Goal: Information Seeking & Learning: Find specific fact

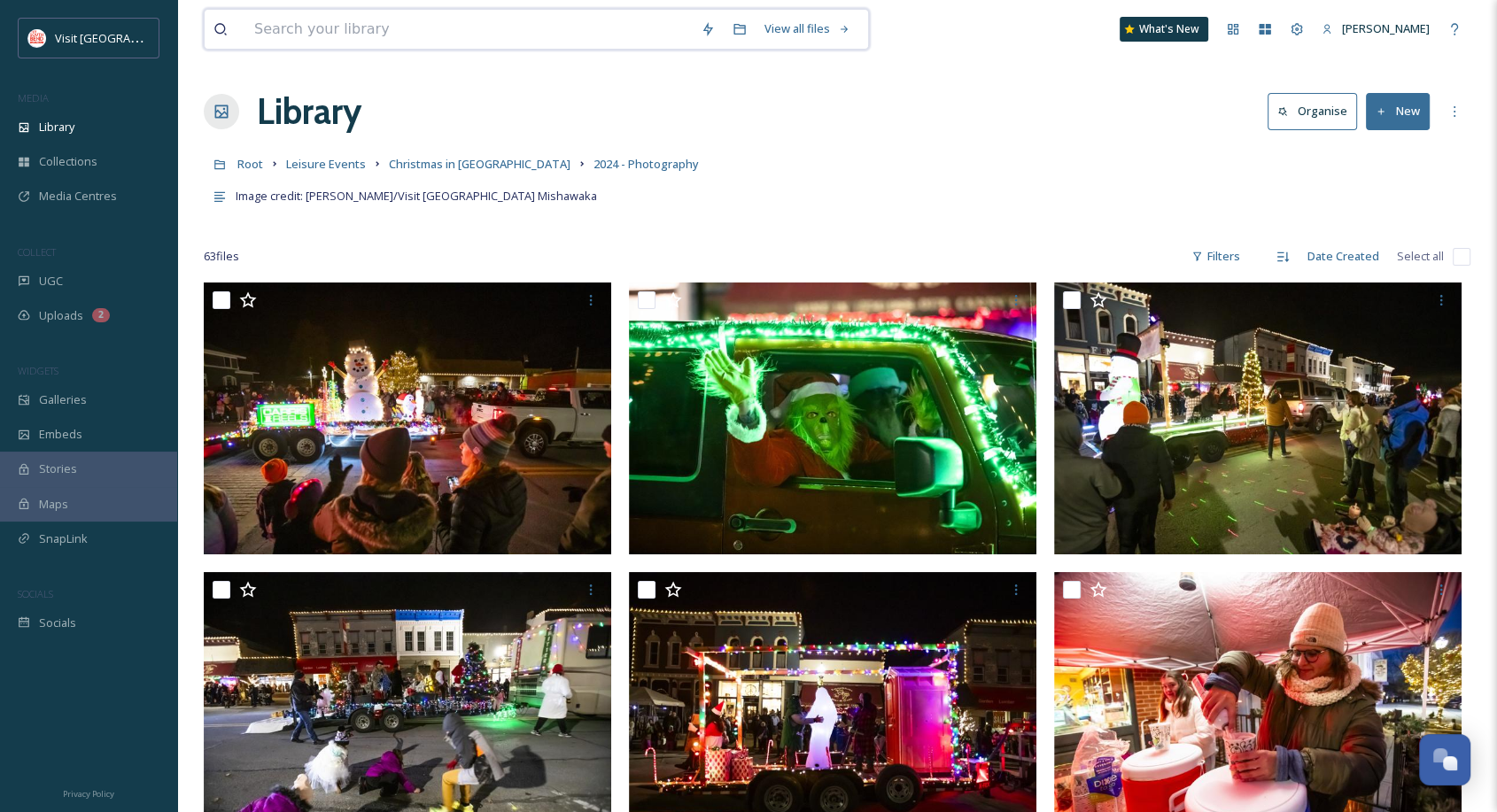
click at [349, 26] on input at bounding box center [469, 29] width 446 height 39
type input "w"
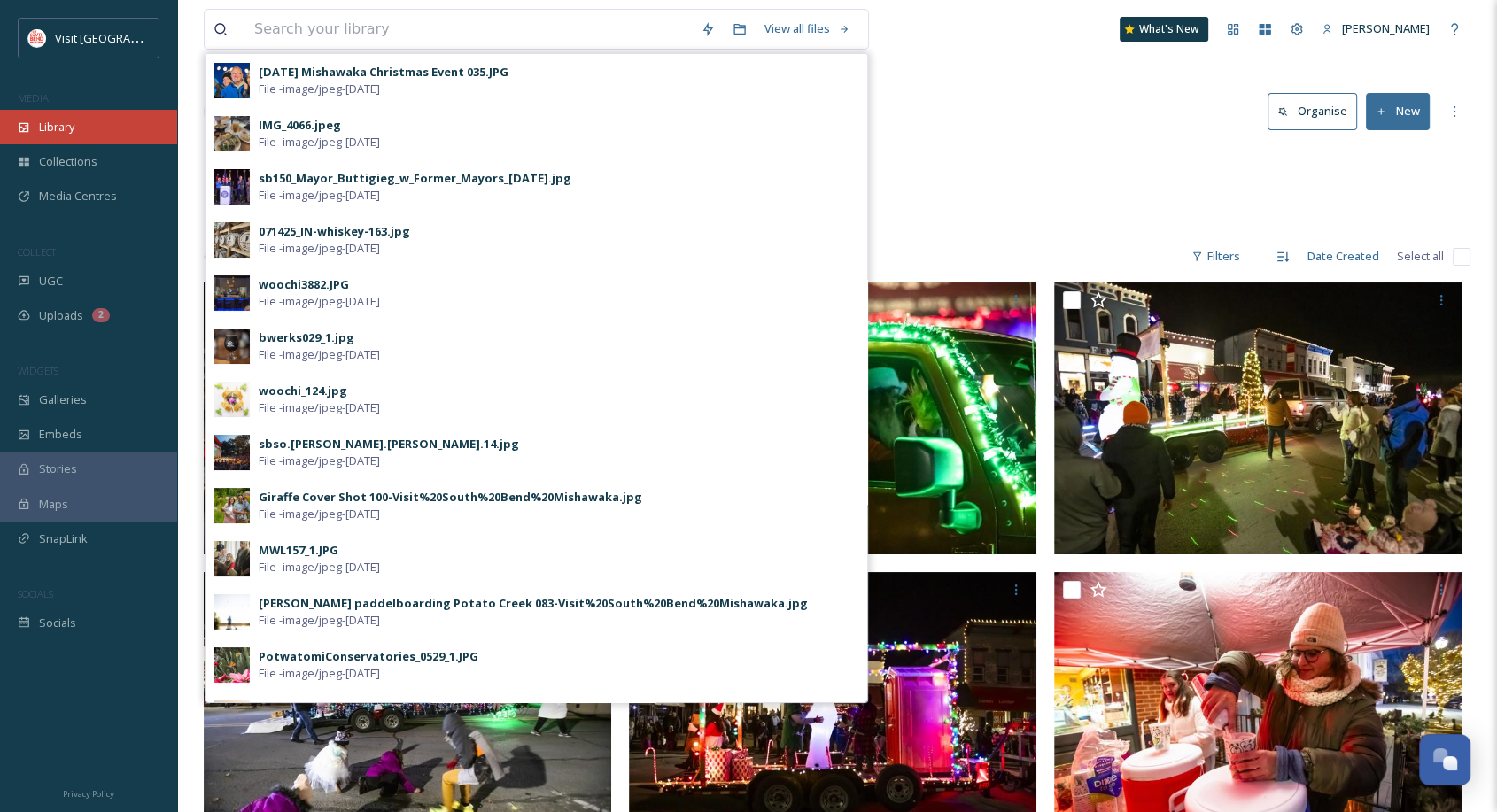
click at [53, 136] on div "Library" at bounding box center [88, 127] width 177 height 35
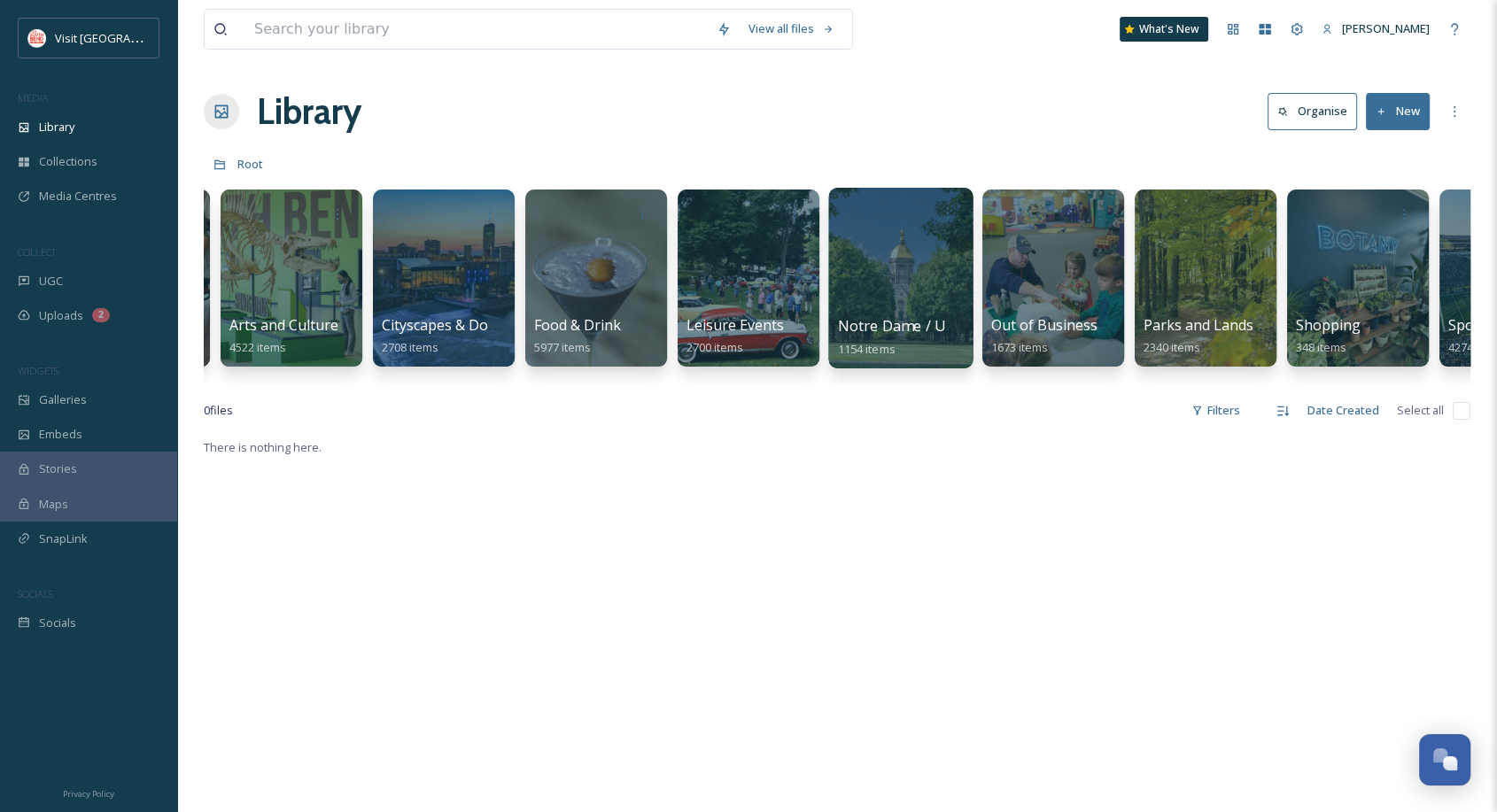
scroll to position [0, 695]
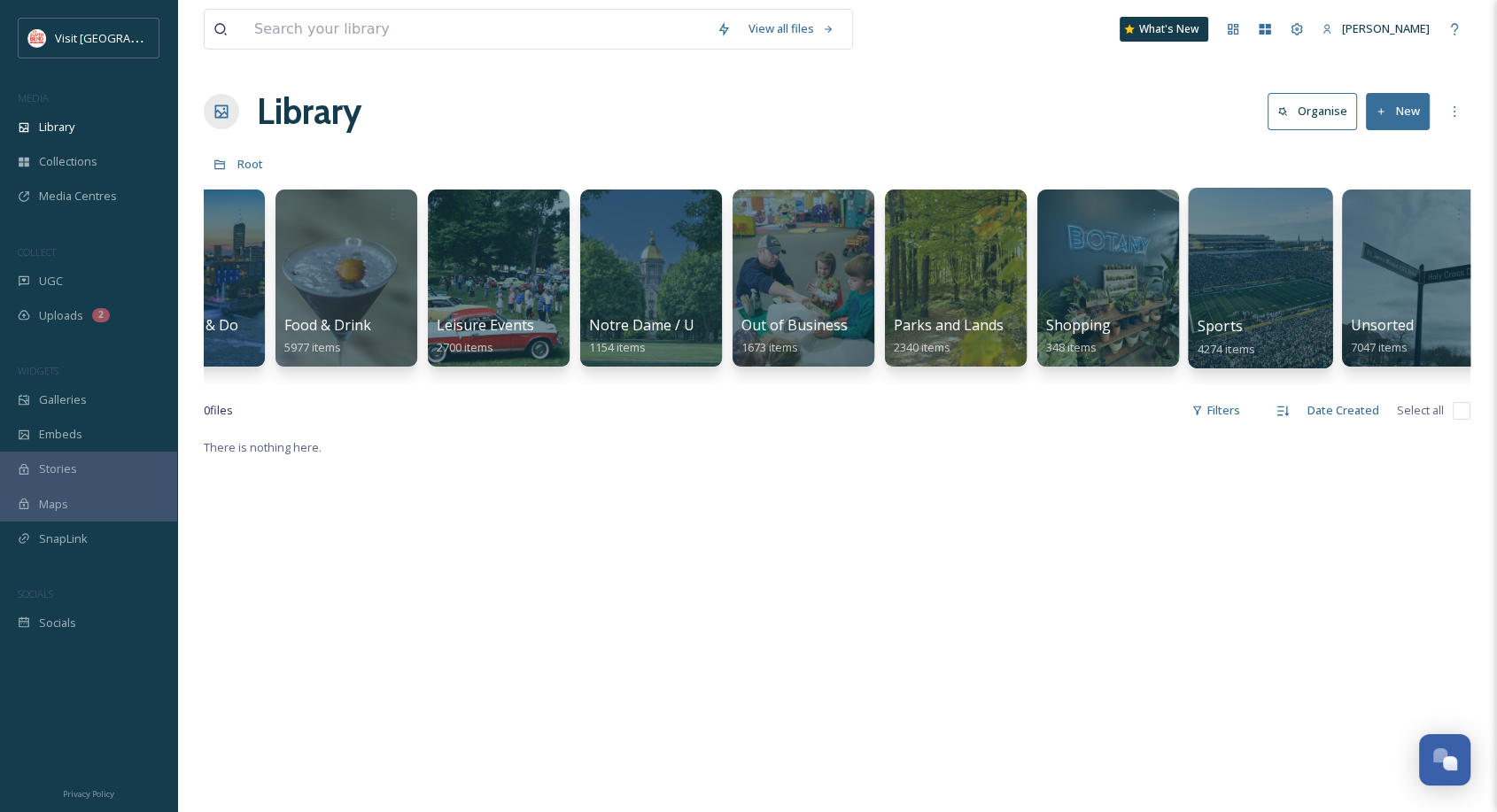
click at [1250, 294] on div at bounding box center [1260, 278] width 144 height 181
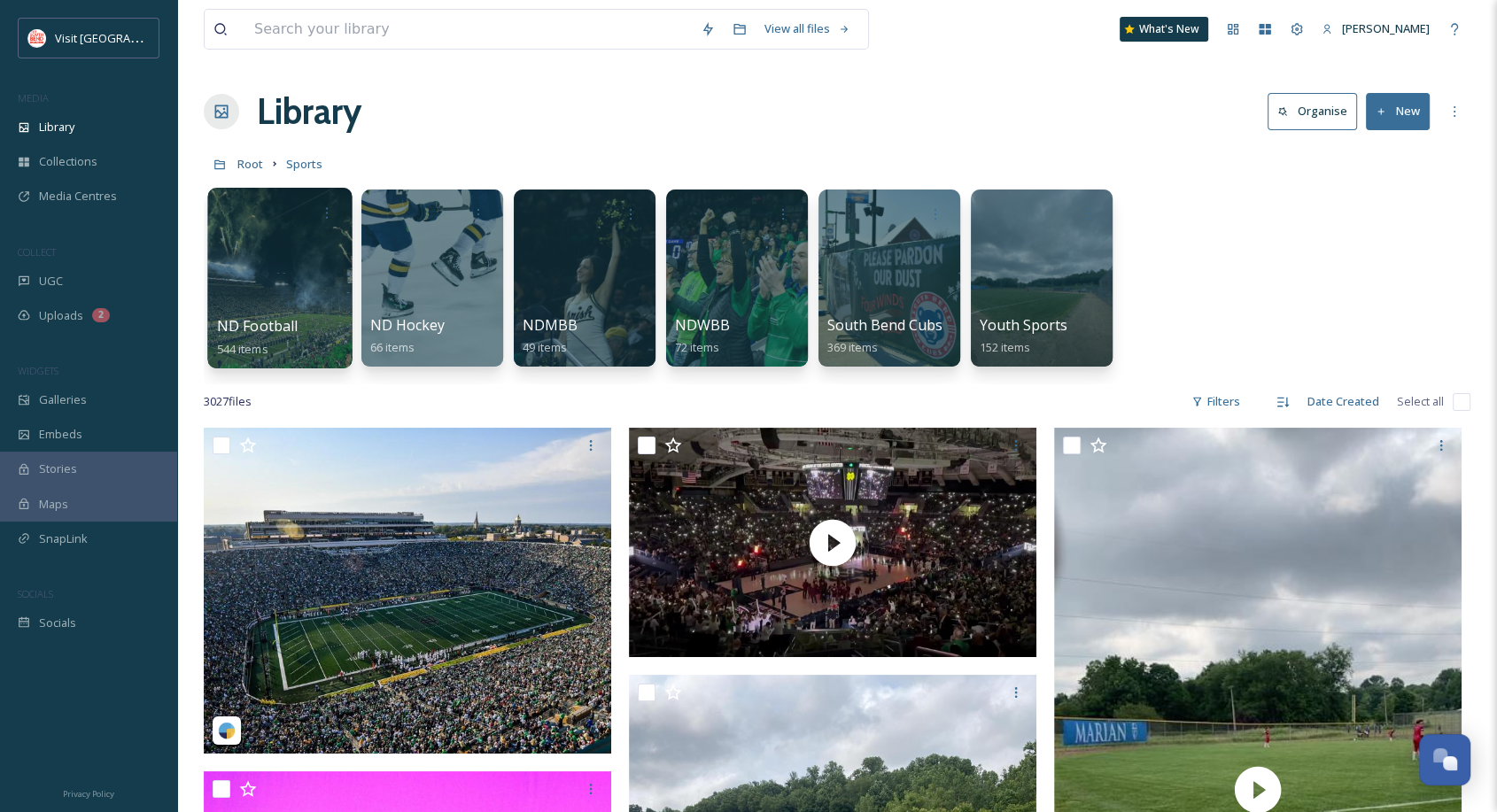
click at [295, 275] on div at bounding box center [280, 278] width 144 height 181
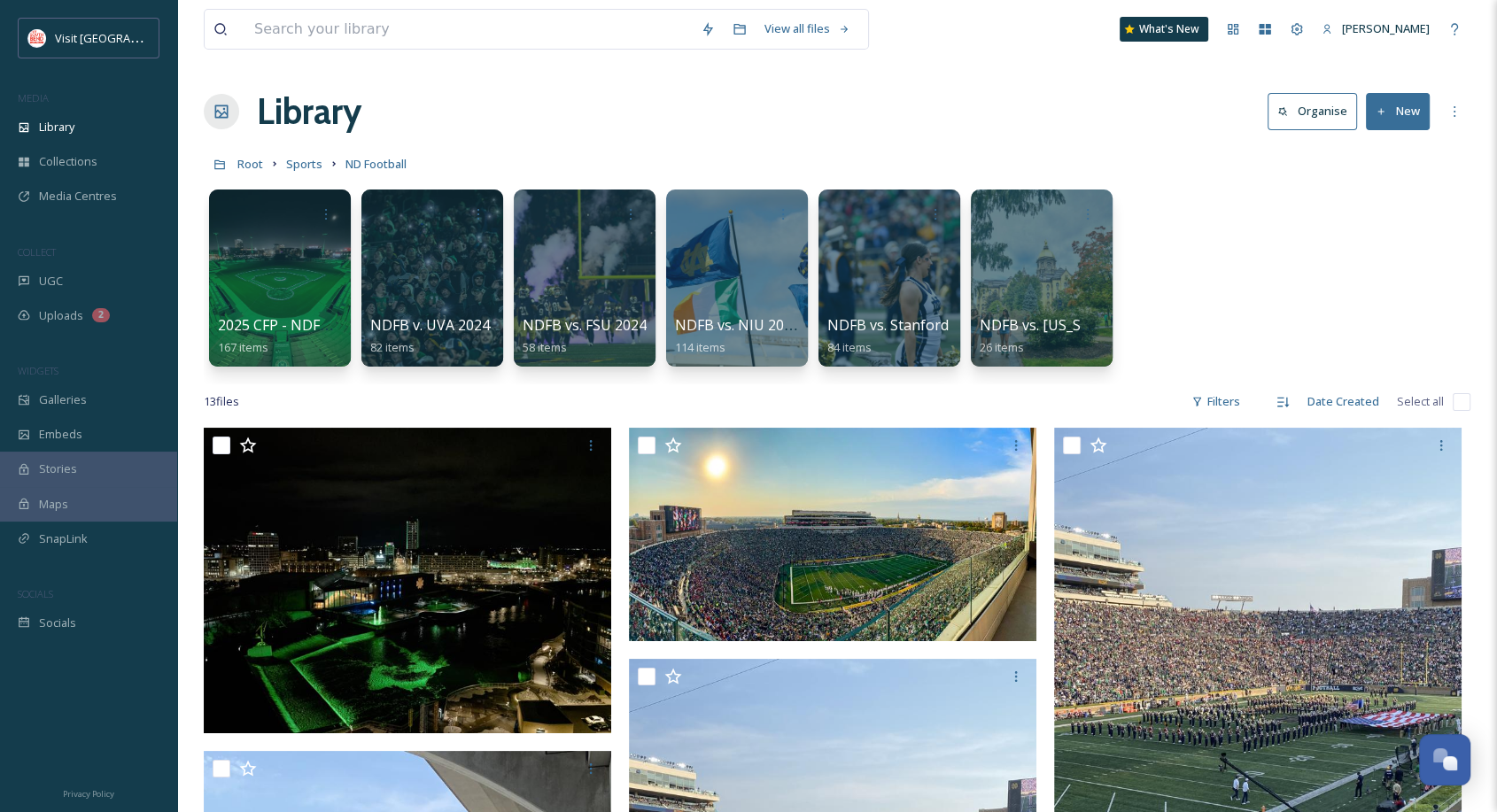
click at [295, 275] on div at bounding box center [280, 278] width 142 height 177
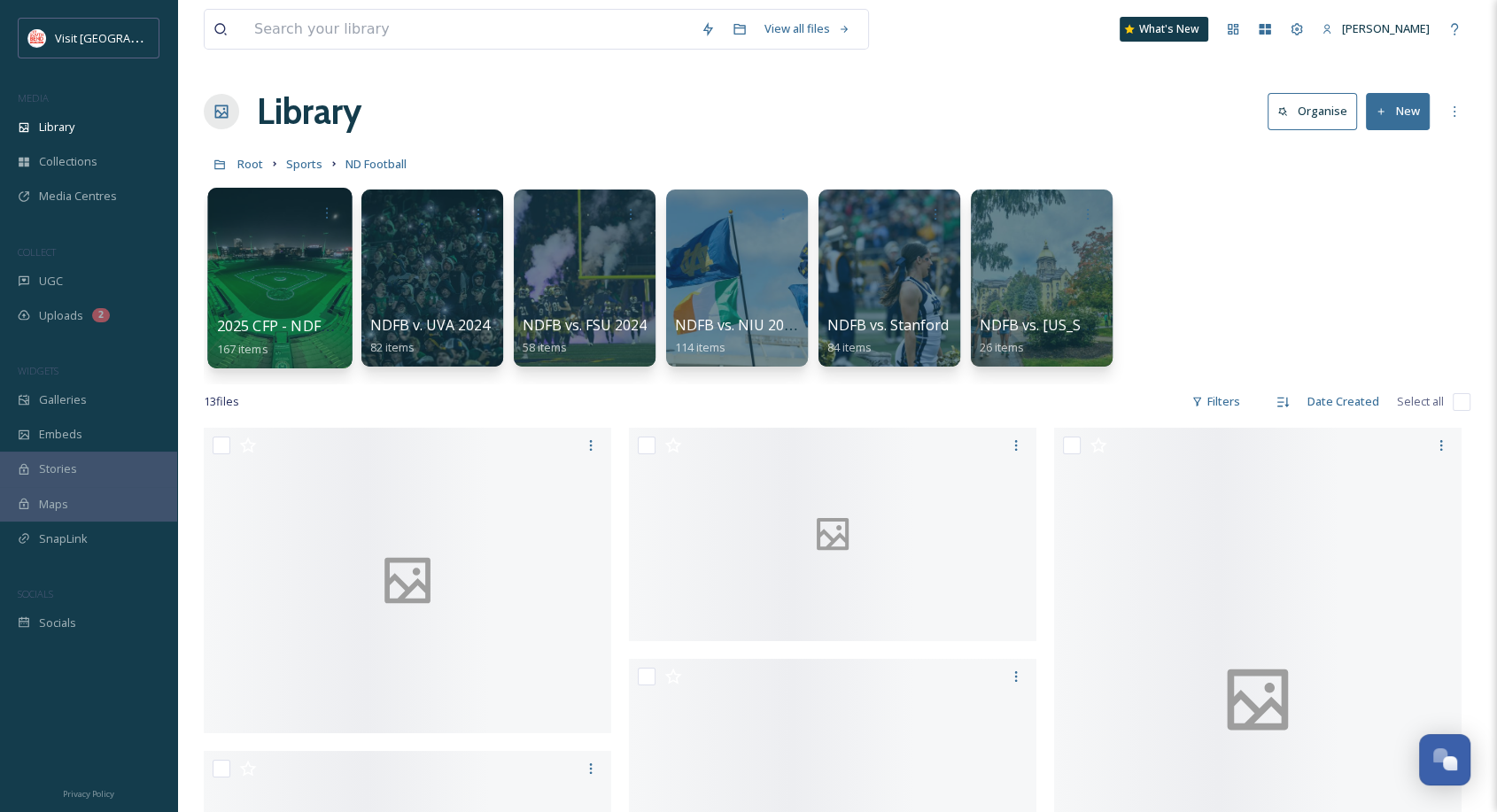
click at [288, 283] on div at bounding box center [280, 278] width 144 height 181
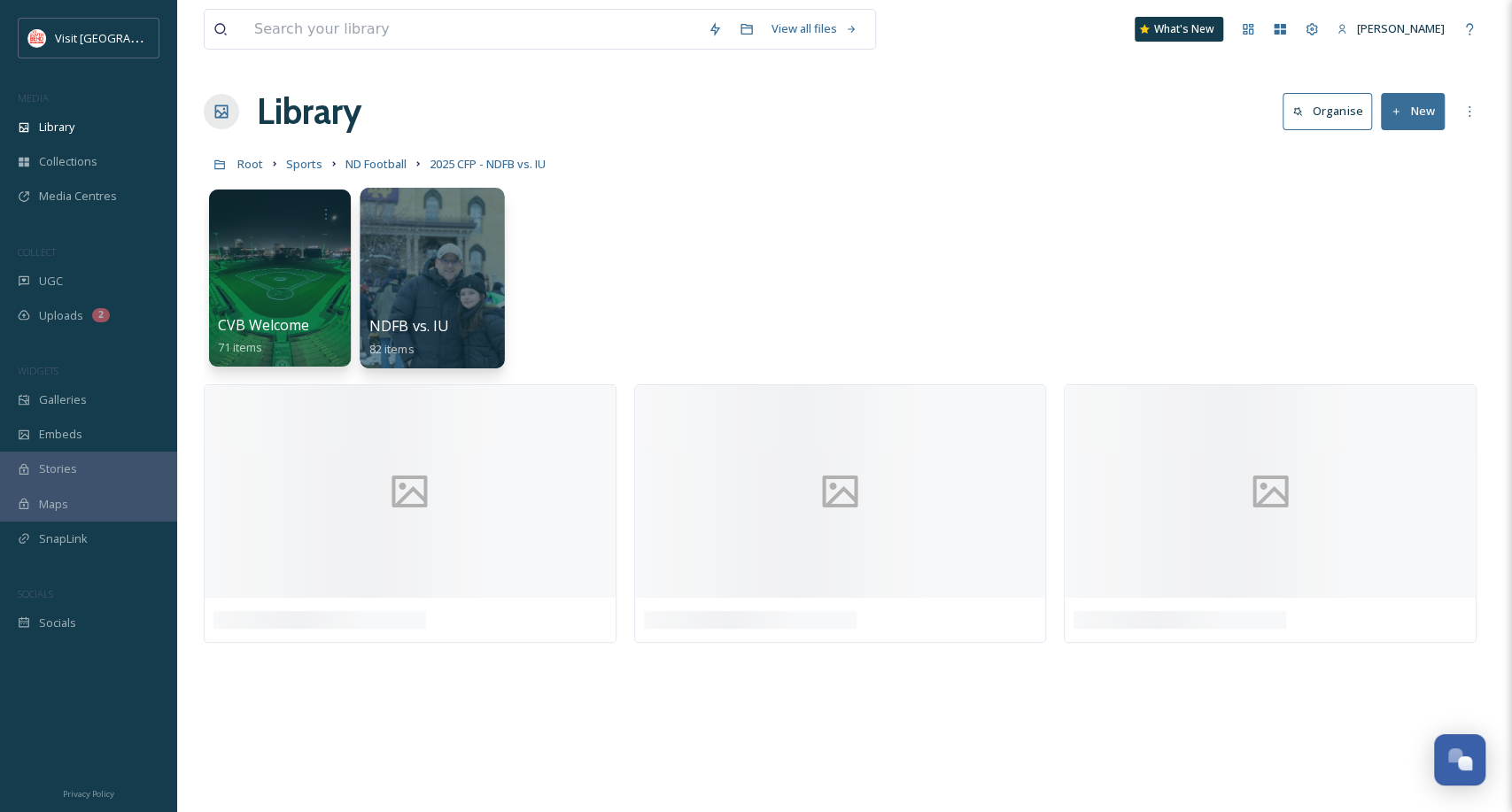
click at [482, 294] on div at bounding box center [431, 278] width 144 height 181
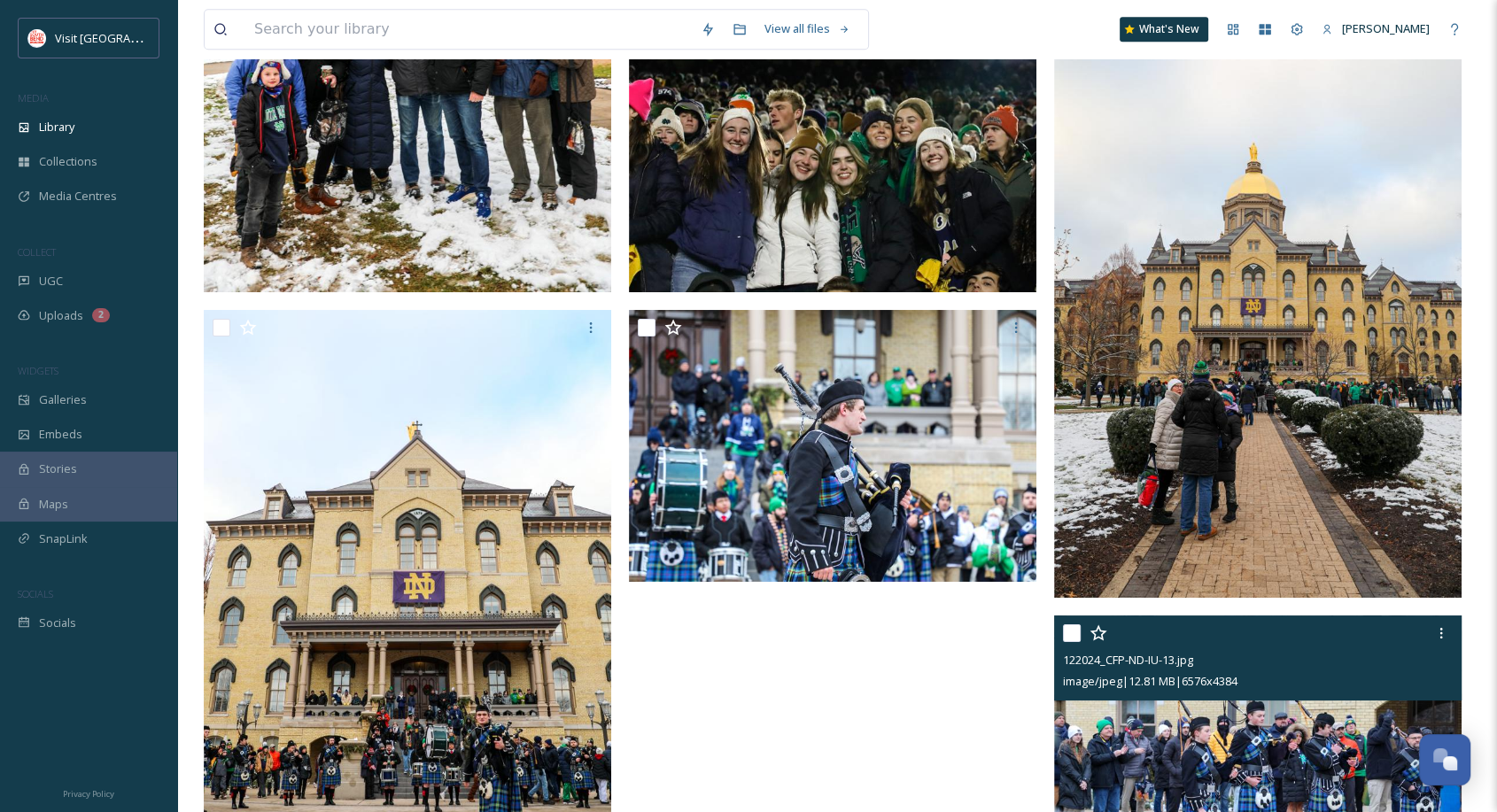
scroll to position [8252, 0]
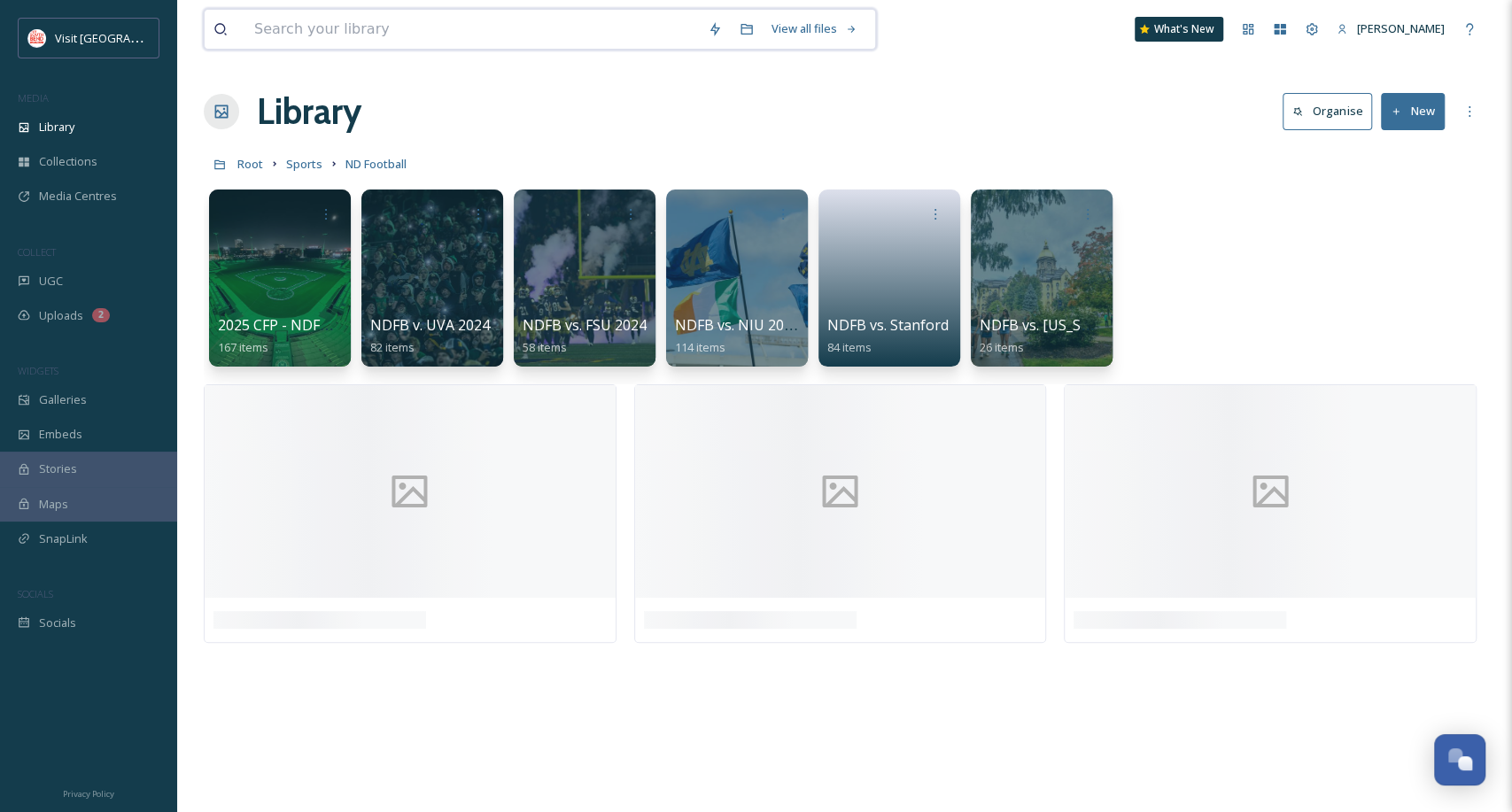
click at [262, 22] on input at bounding box center [473, 29] width 454 height 39
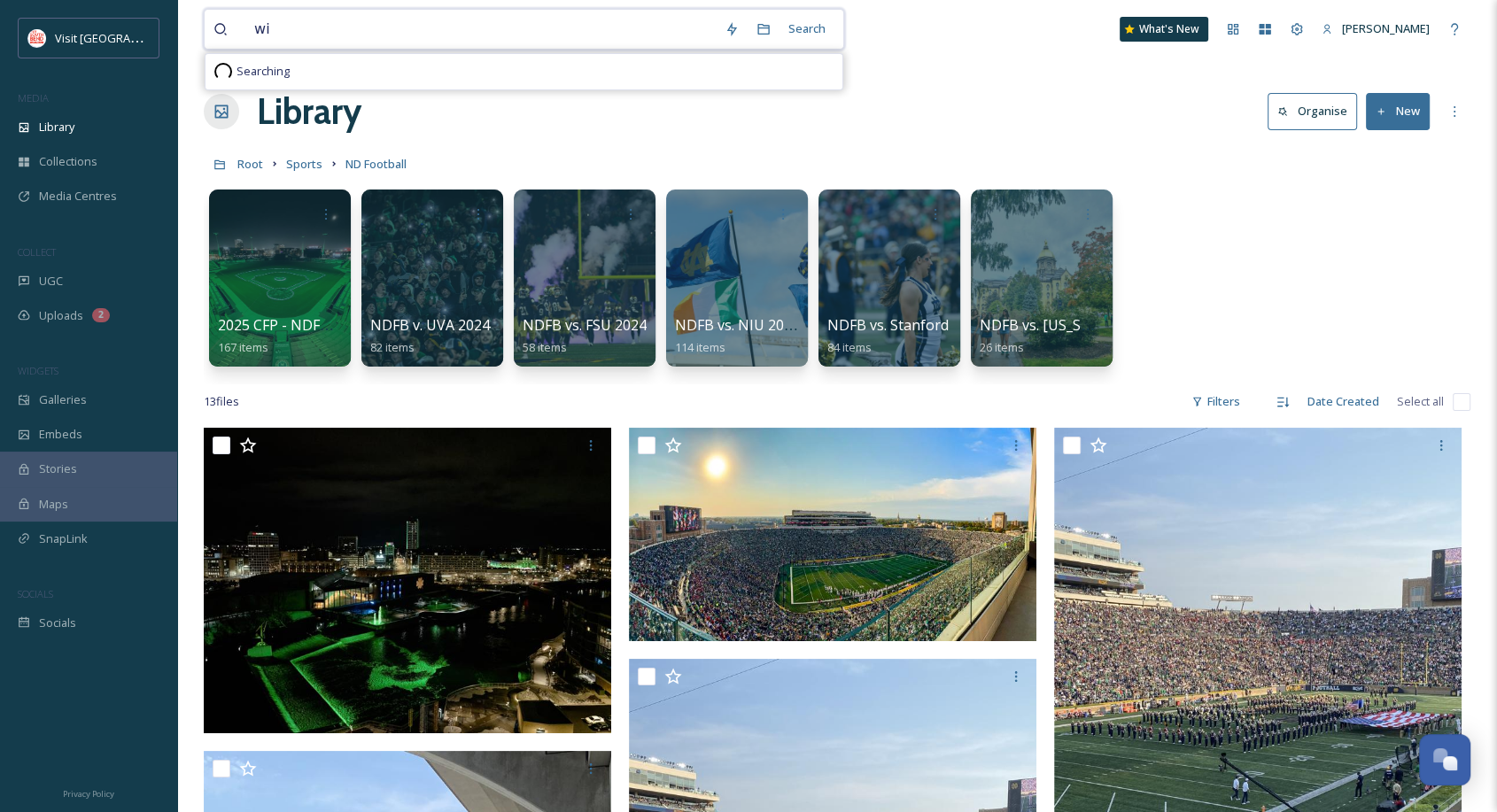
type input "w"
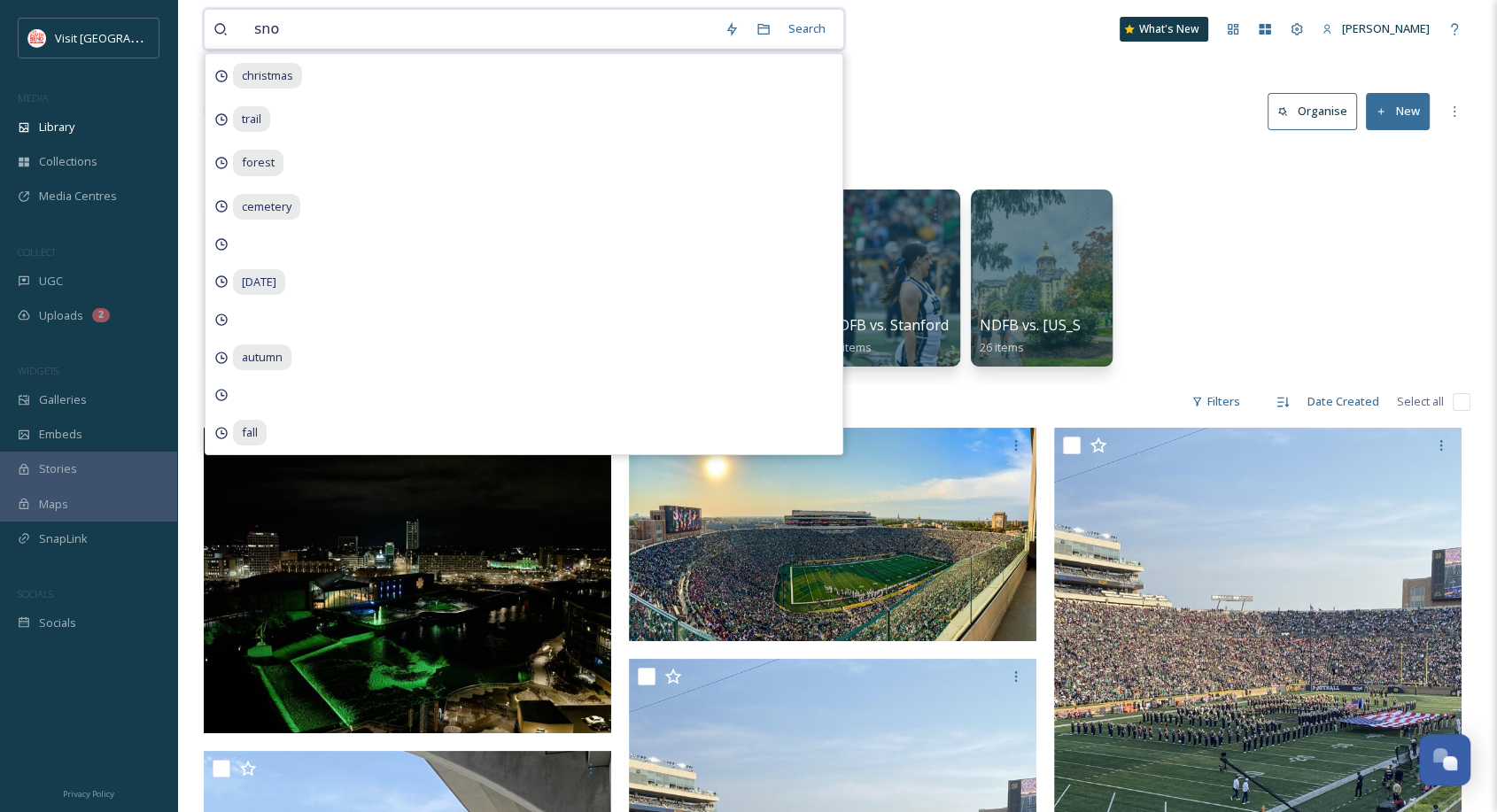
type input "snow"
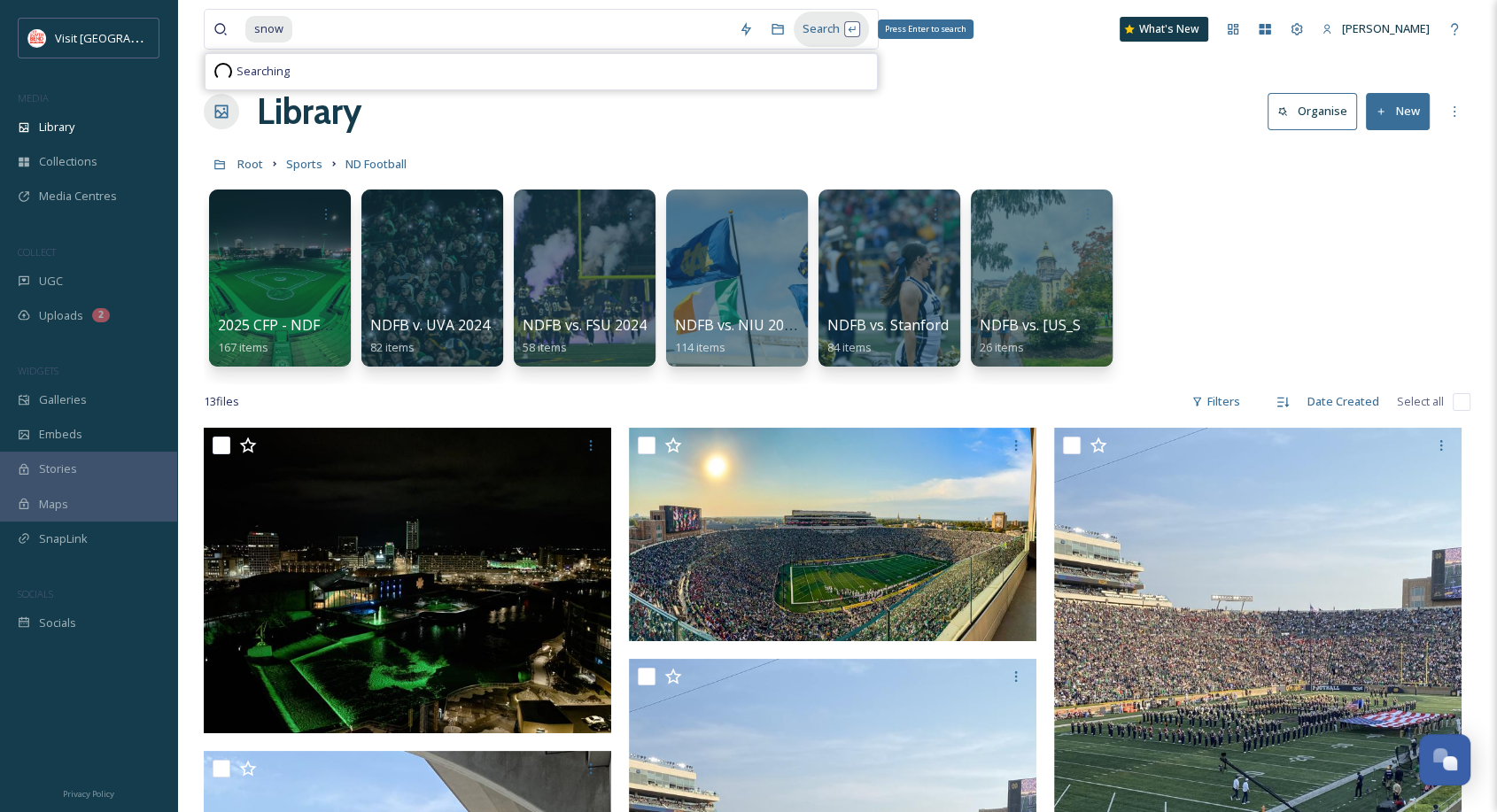
click at [811, 39] on div "Search Press Enter to search" at bounding box center [831, 28] width 75 height 35
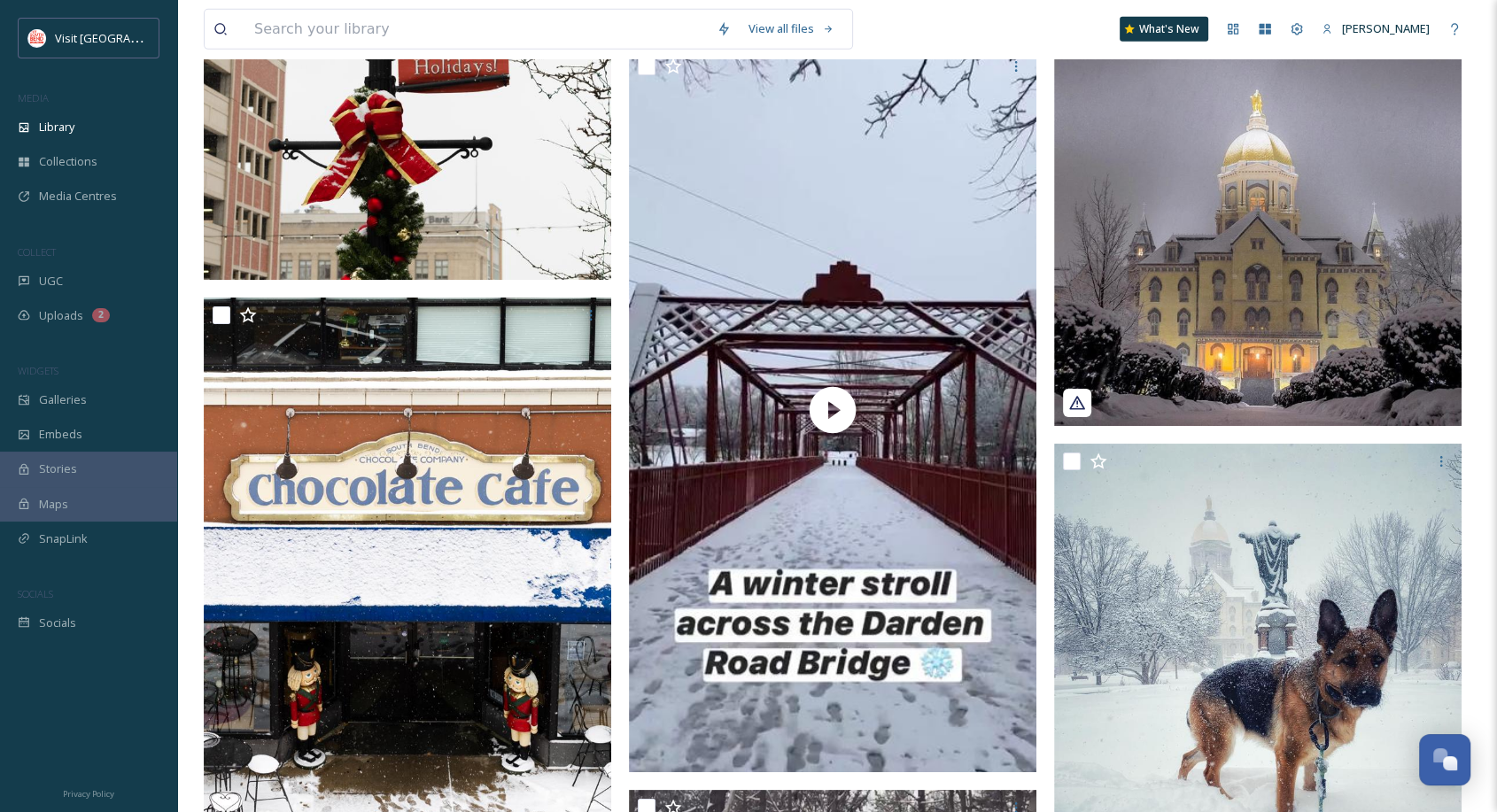
scroll to position [12346, 0]
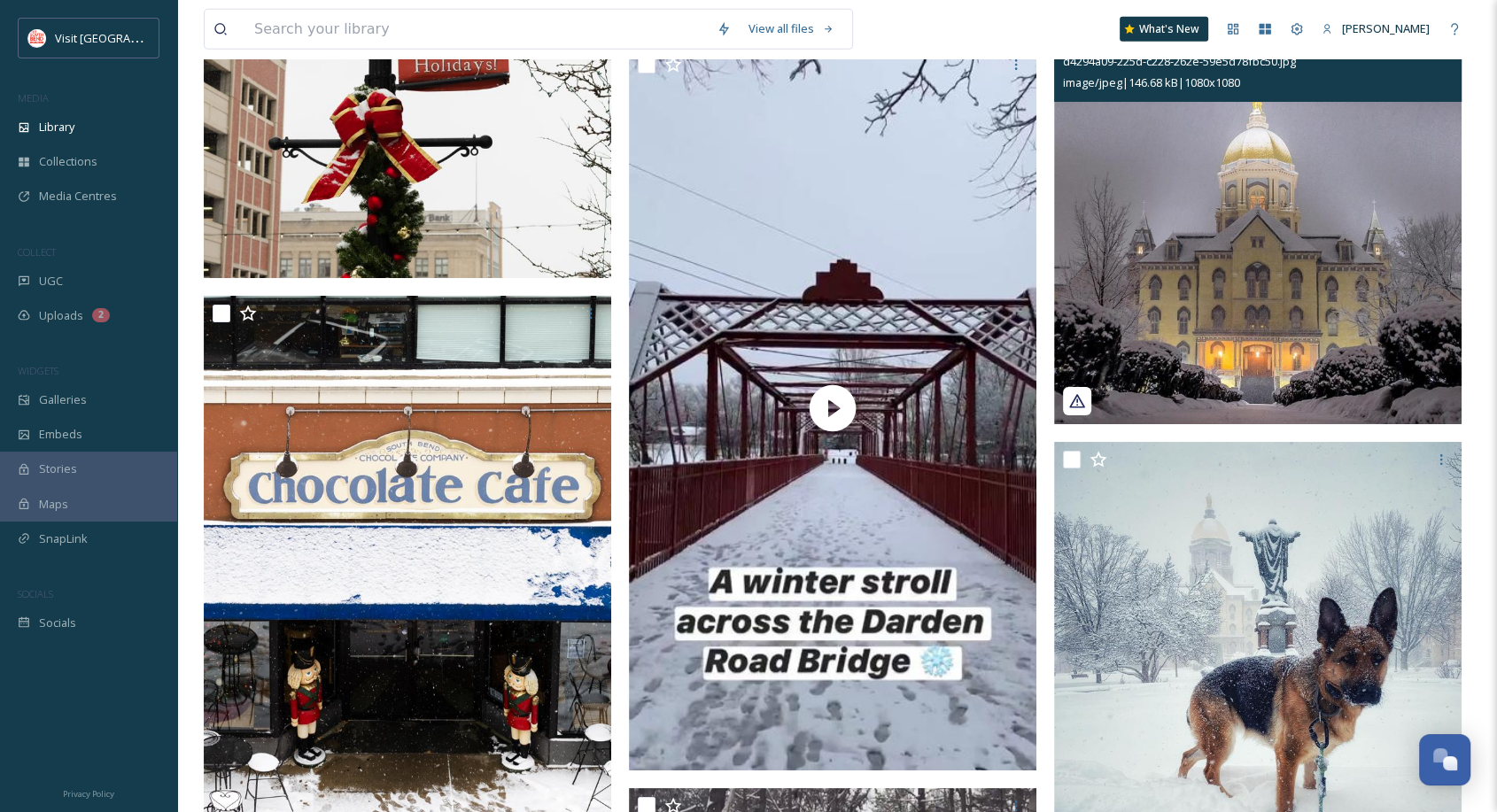
click at [1329, 265] on img at bounding box center [1258, 220] width 407 height 407
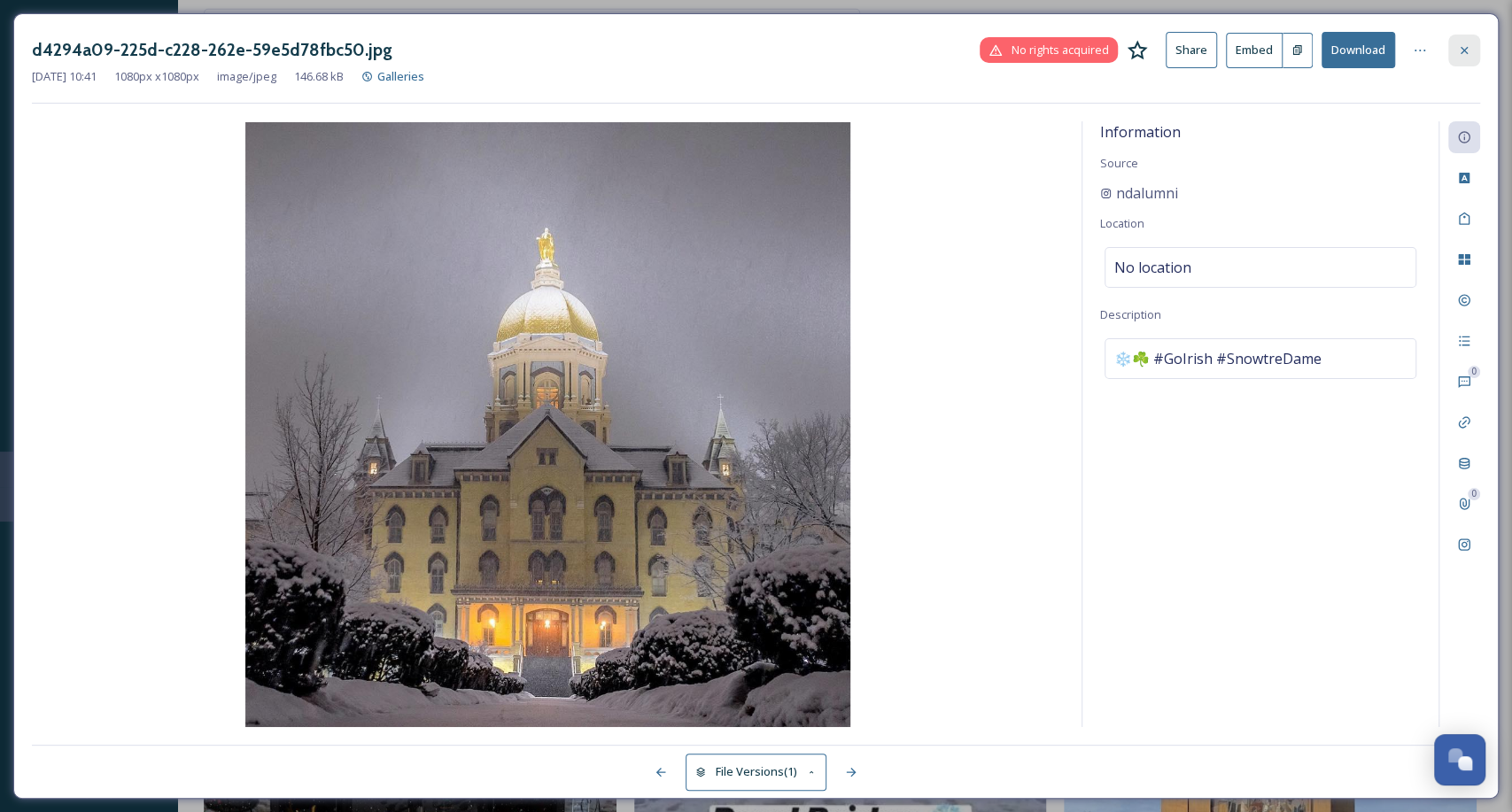
click at [1459, 38] on div at bounding box center [1464, 51] width 32 height 32
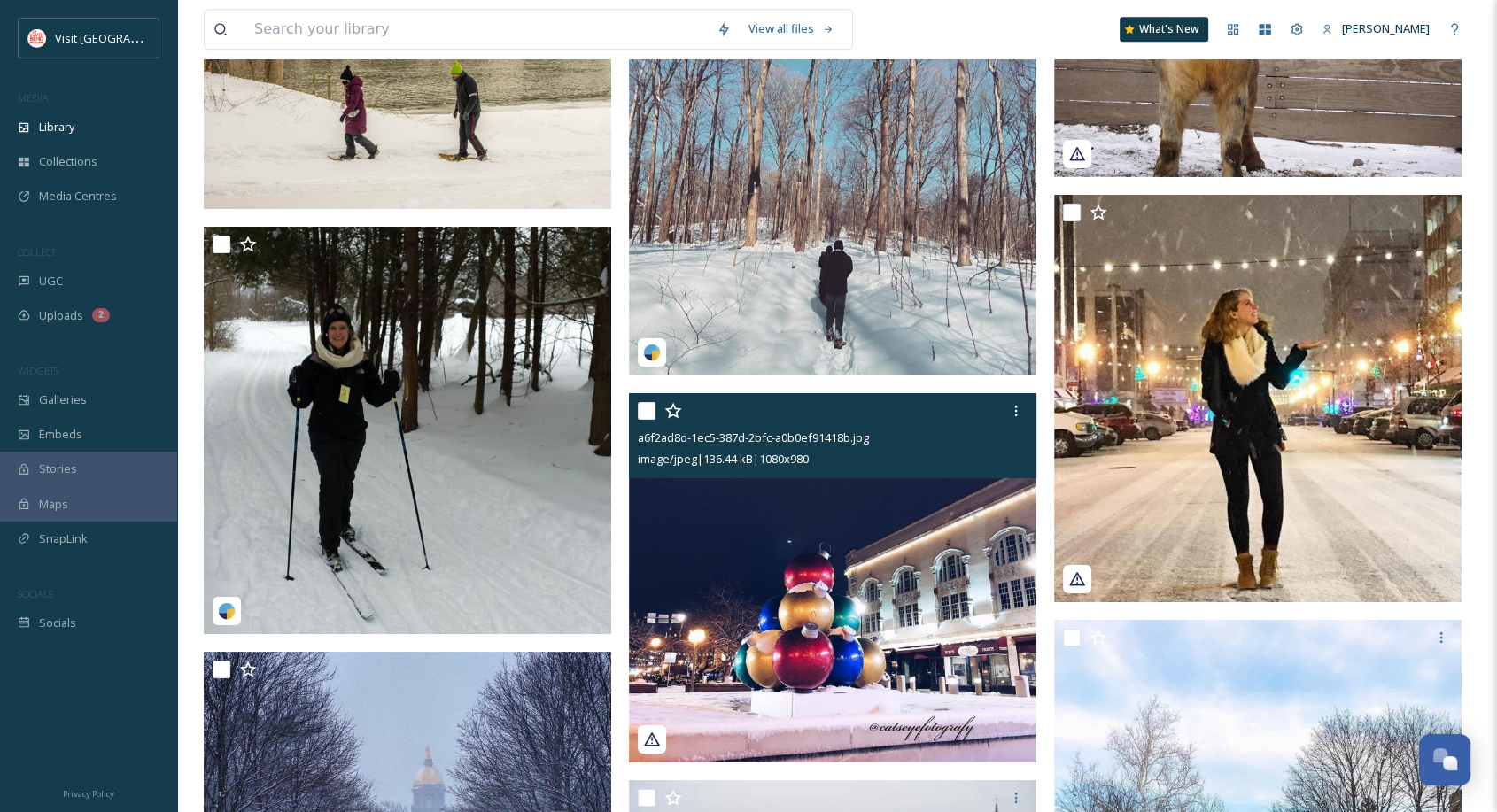
scroll to position [21459, 0]
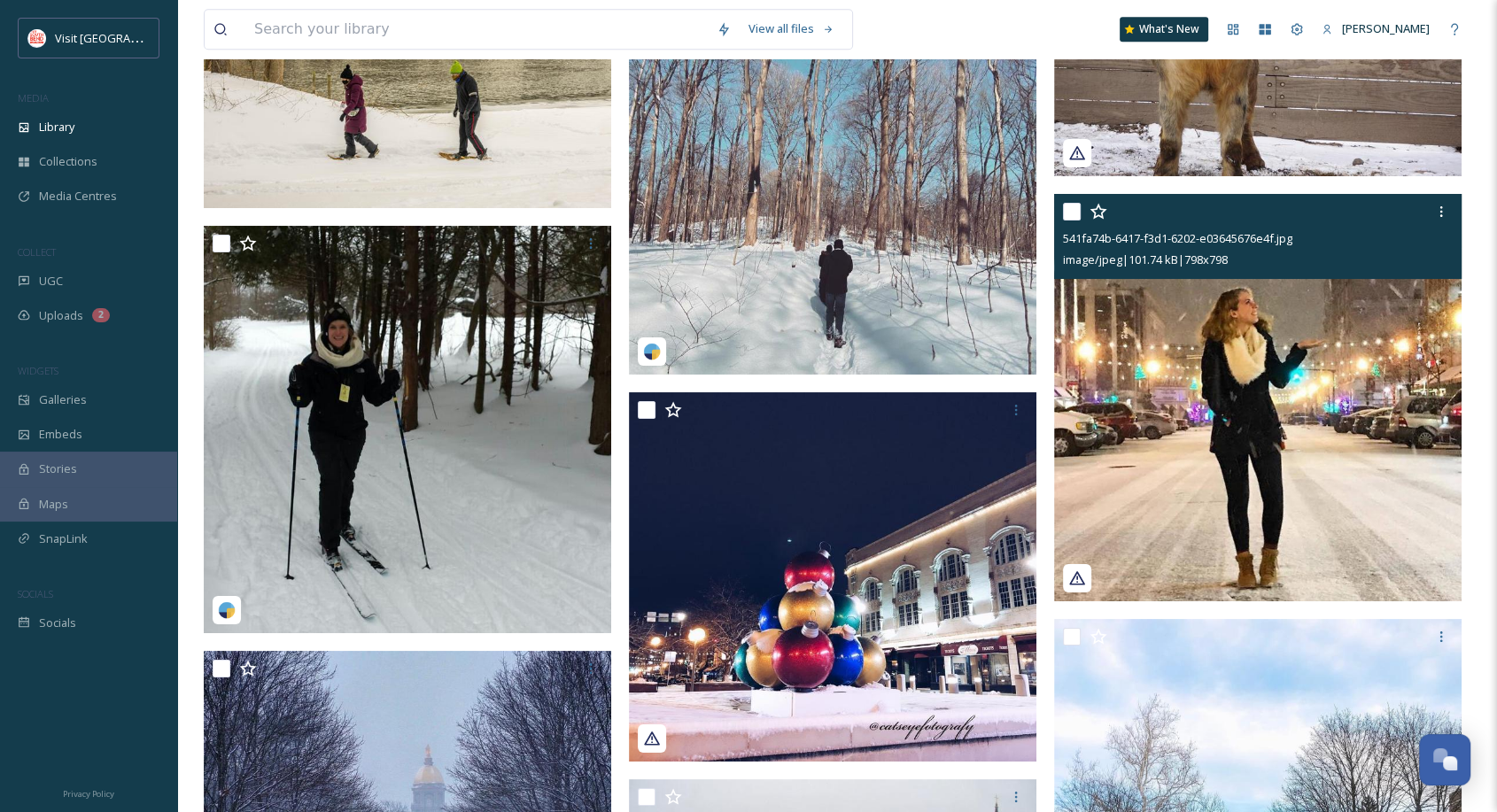
click at [1323, 422] on img at bounding box center [1258, 398] width 407 height 407
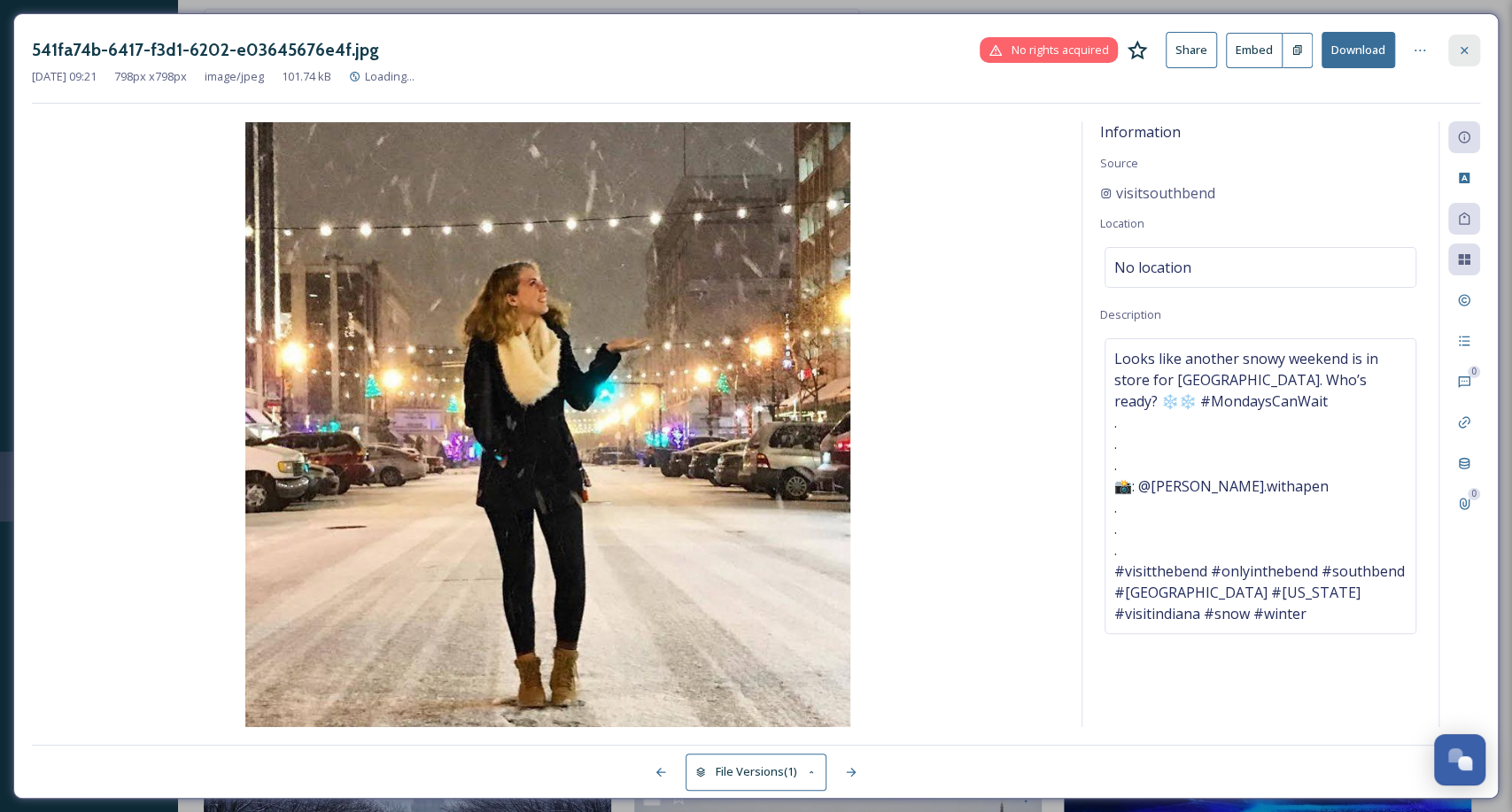
click at [1460, 56] on icon at bounding box center [1463, 50] width 14 height 14
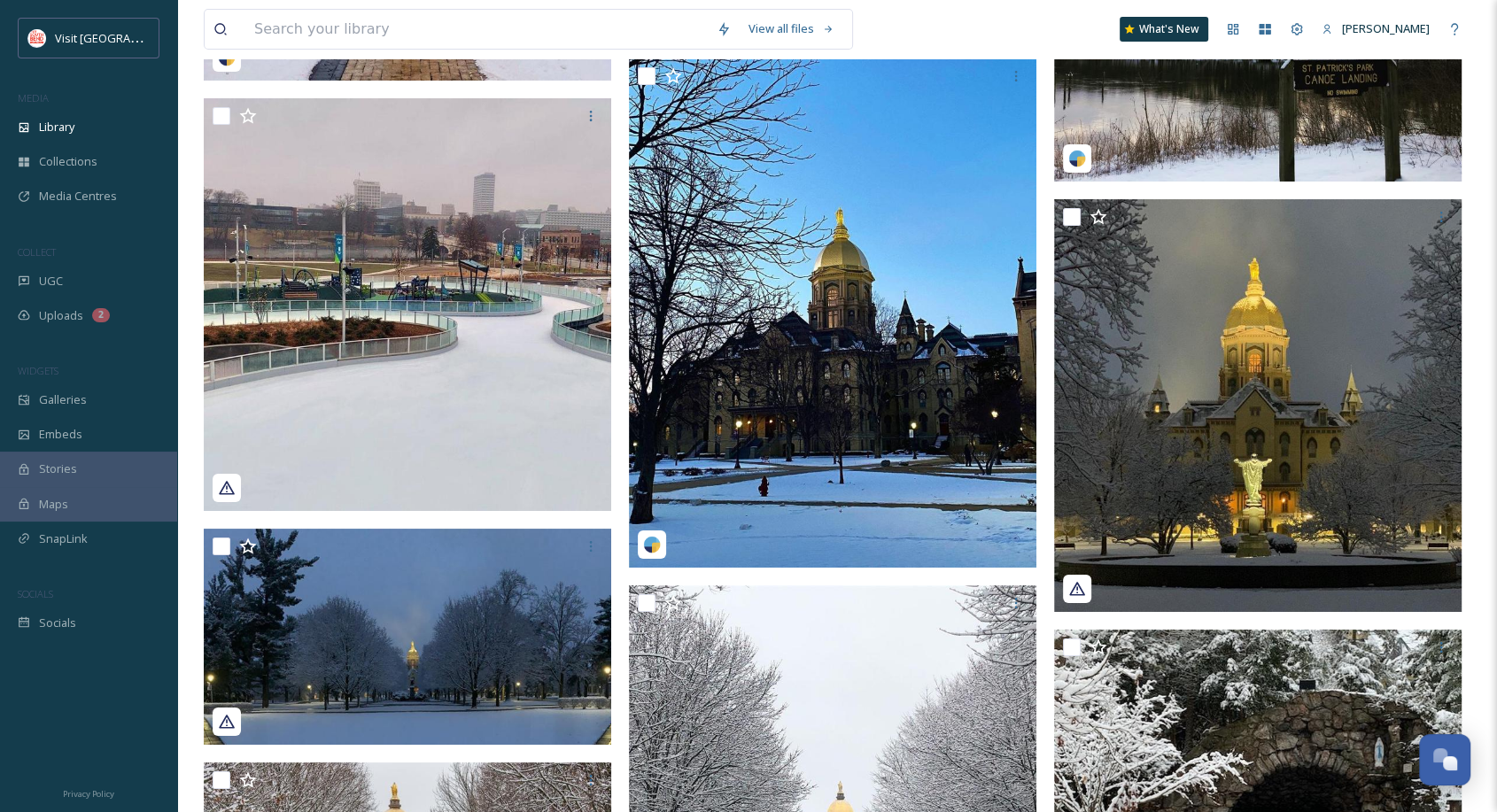
scroll to position [23423, 0]
